Goal: Check status: Check status

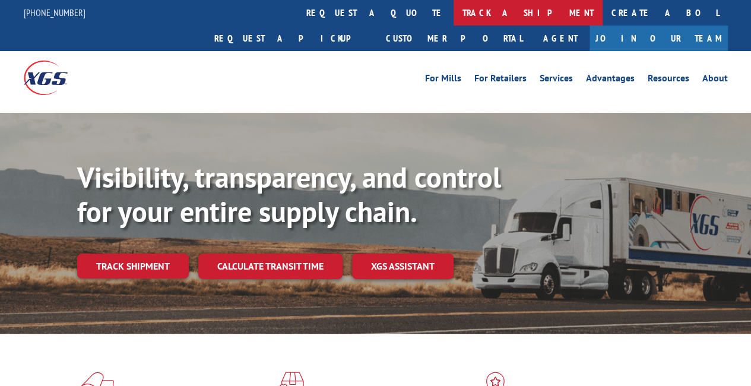
click at [453, 11] on link "track a shipment" at bounding box center [527, 13] width 149 height 26
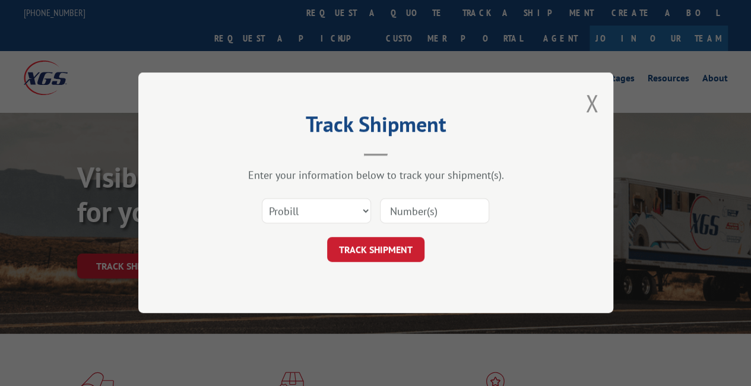
click at [428, 218] on input at bounding box center [434, 211] width 109 height 25
paste input "15095420"
type input "15095420"
click at [392, 246] on button "TRACK SHIPMENT" at bounding box center [375, 249] width 97 height 25
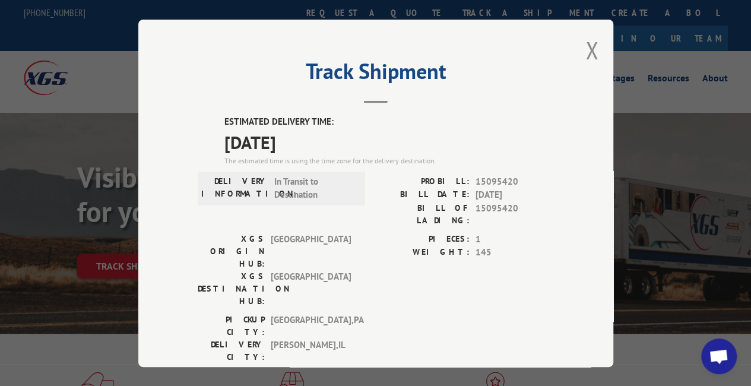
drag, startPoint x: 582, startPoint y: 47, endPoint x: 519, endPoint y: 24, distance: 66.8
click at [585, 46] on button "Close modal" at bounding box center [591, 49] width 13 height 31
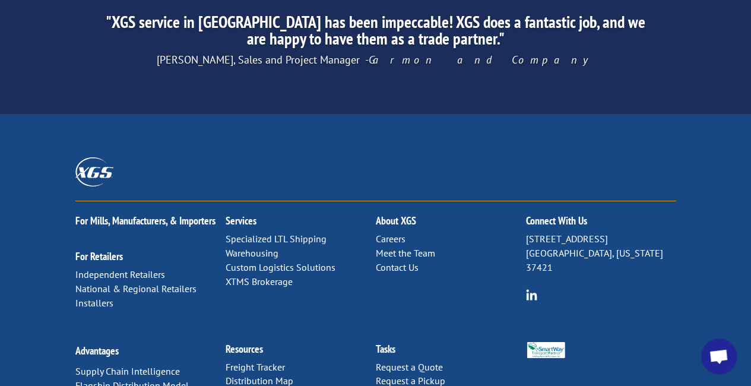
scroll to position [1958, 0]
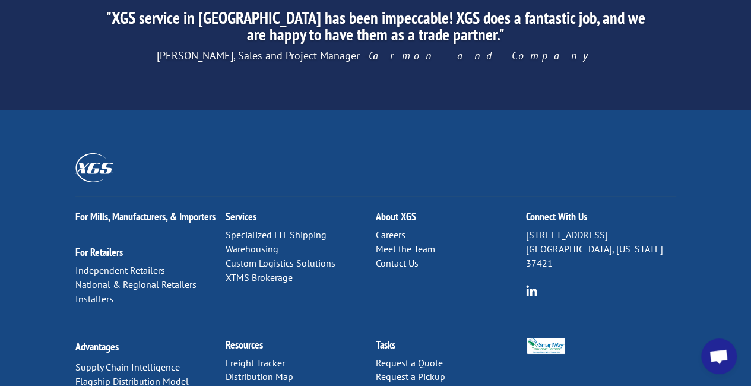
click at [396, 257] on link "Contact Us" at bounding box center [397, 263] width 43 height 12
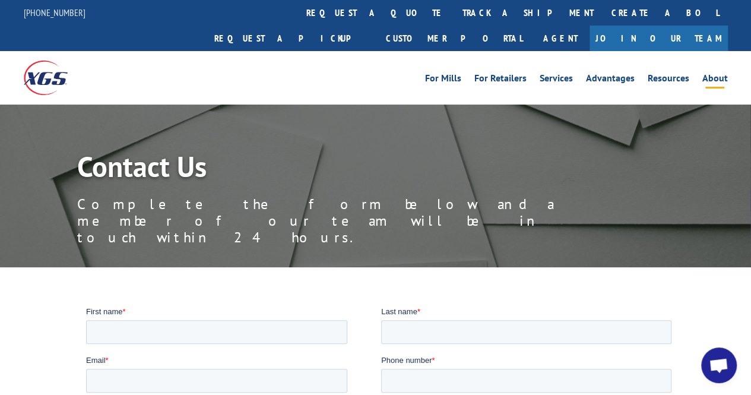
click at [706, 74] on link "About" at bounding box center [715, 80] width 26 height 13
